Goal: Task Accomplishment & Management: Manage account settings

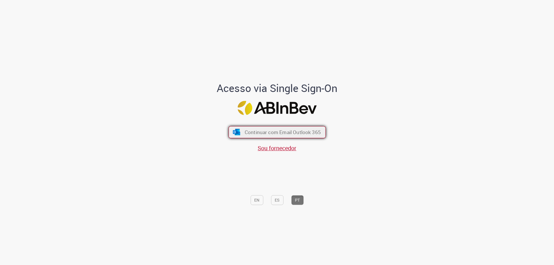
click at [286, 135] on span "Continuar com Email Outlook 365" at bounding box center [283, 132] width 76 height 7
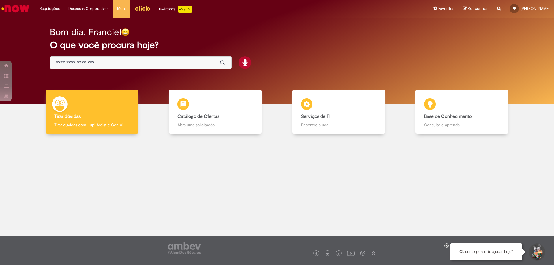
click at [144, 10] on img "Menu Cabeçalho" at bounding box center [143, 8] width 16 height 9
click at [366, 42] on h2 "O que você procura hoje?" at bounding box center [277, 45] width 455 height 10
click at [59, 22] on link "Exibir Todas as Solicitações" at bounding box center [68, 23] width 64 height 6
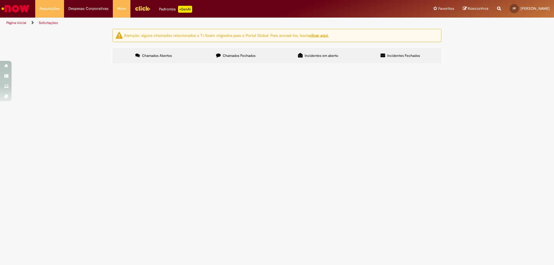
click at [319, 36] on u "clicar aqui." at bounding box center [319, 35] width 19 height 5
